Goal: Information Seeking & Learning: Learn about a topic

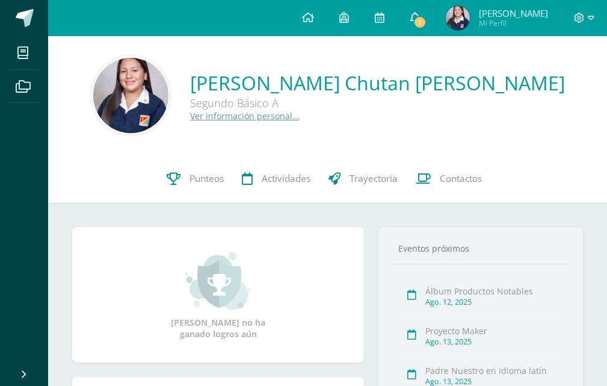
click at [412, 25] on link "1" at bounding box center [415, 18] width 35 height 36
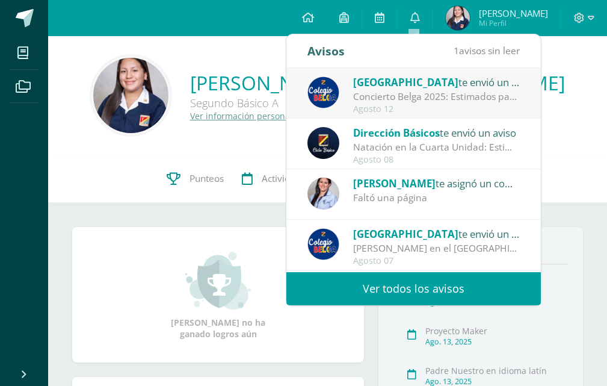
click at [342, 96] on div "Colegio Belga te envió un aviso Concierto Belga 2025: Estimados padres y madres…" at bounding box center [414, 94] width 212 height 40
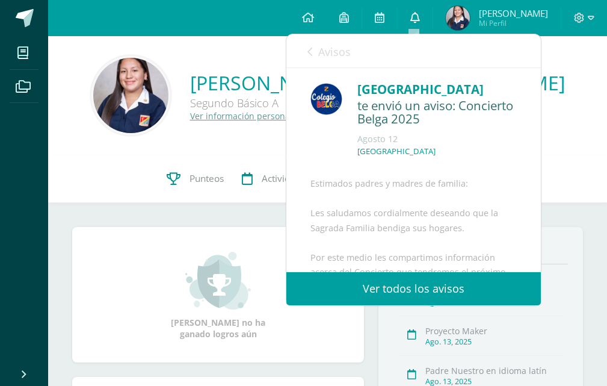
click at [412, 22] on icon at bounding box center [415, 17] width 10 height 11
drag, startPoint x: 417, startPoint y: 19, endPoint x: 444, endPoint y: 61, distance: 49.6
click at [418, 19] on icon at bounding box center [415, 17] width 10 height 11
click at [434, 294] on link "Ver todos los avisos" at bounding box center [413, 288] width 255 height 33
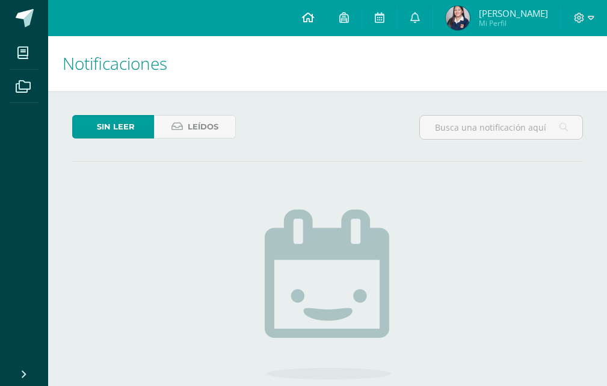
click at [309, 17] on icon at bounding box center [308, 17] width 12 height 11
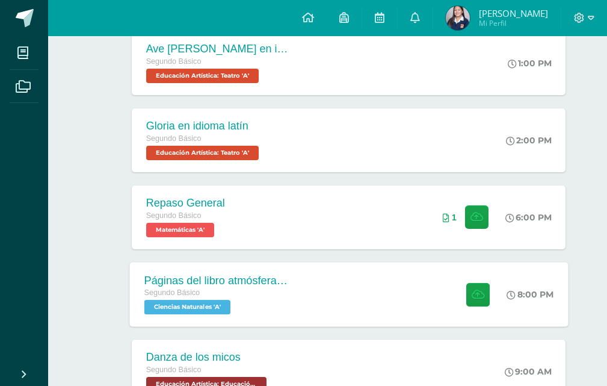
scroll to position [361, 0]
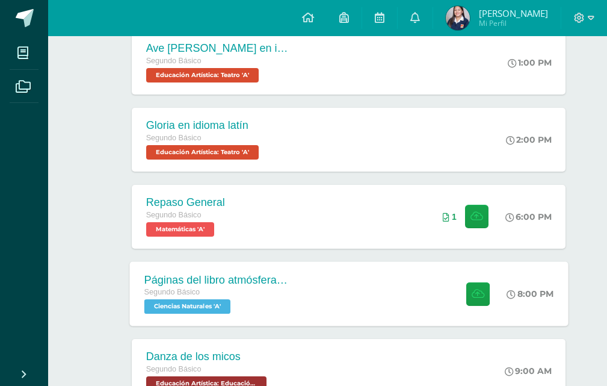
click at [256, 293] on div "Segundo Básico" at bounding box center [217, 292] width 146 height 13
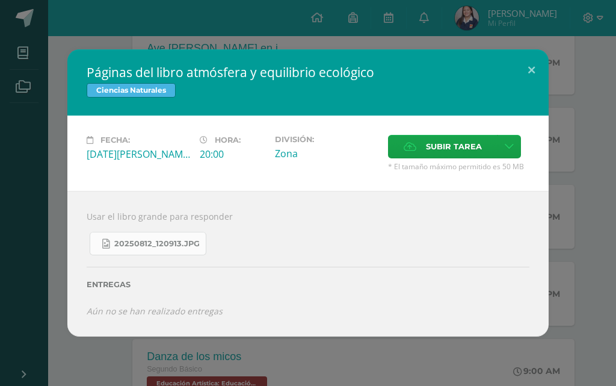
click at [147, 244] on span "20250812_120913.jpg" at bounding box center [156, 244] width 85 height 10
click at [395, 23] on div "Páginas del libro atmósfera y equilibrio ecológico Ciencias Naturales Fecha: Mi…" at bounding box center [308, 193] width 616 height 386
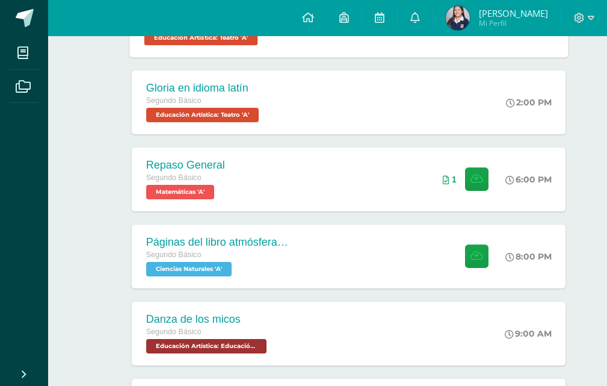
scroll to position [421, 0]
